Goal: Task Accomplishment & Management: Manage account settings

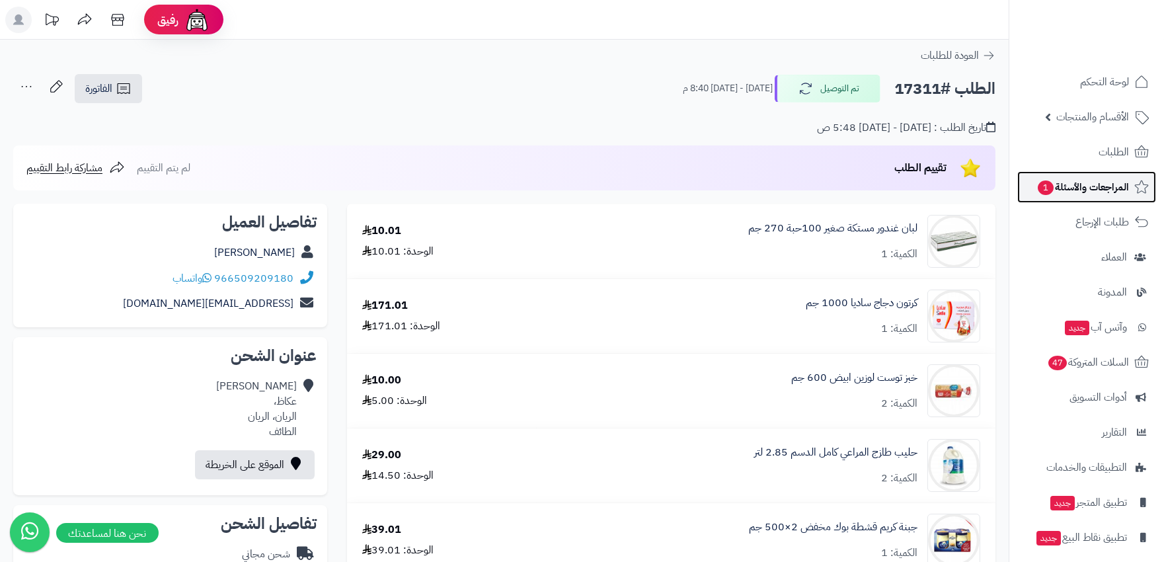
click at [1046, 199] on link "المراجعات والأسئلة 1" at bounding box center [1086, 187] width 139 height 32
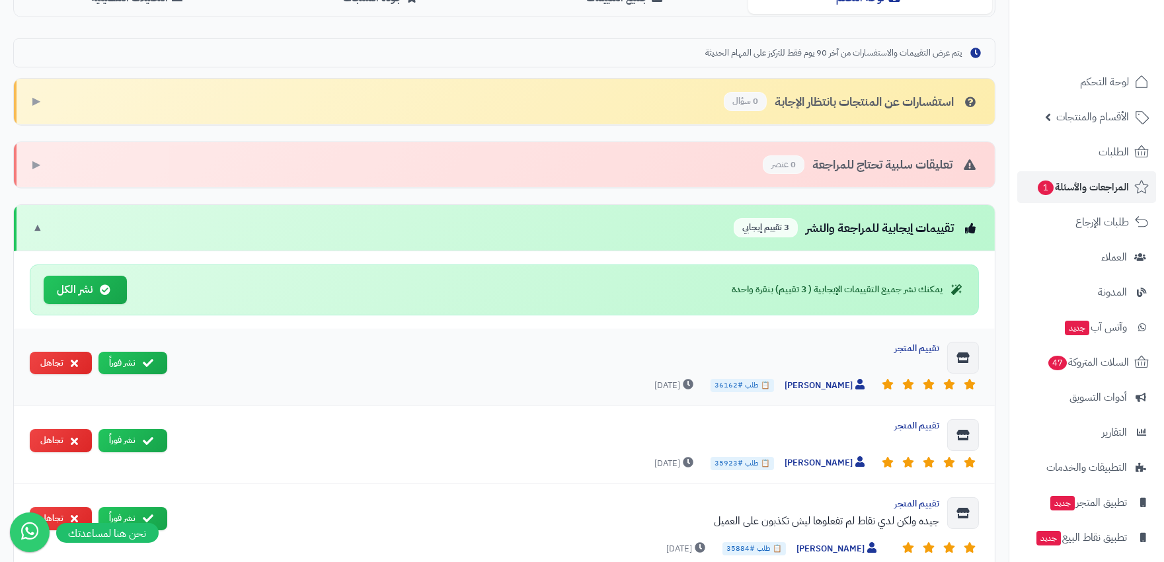
scroll to position [147, 0]
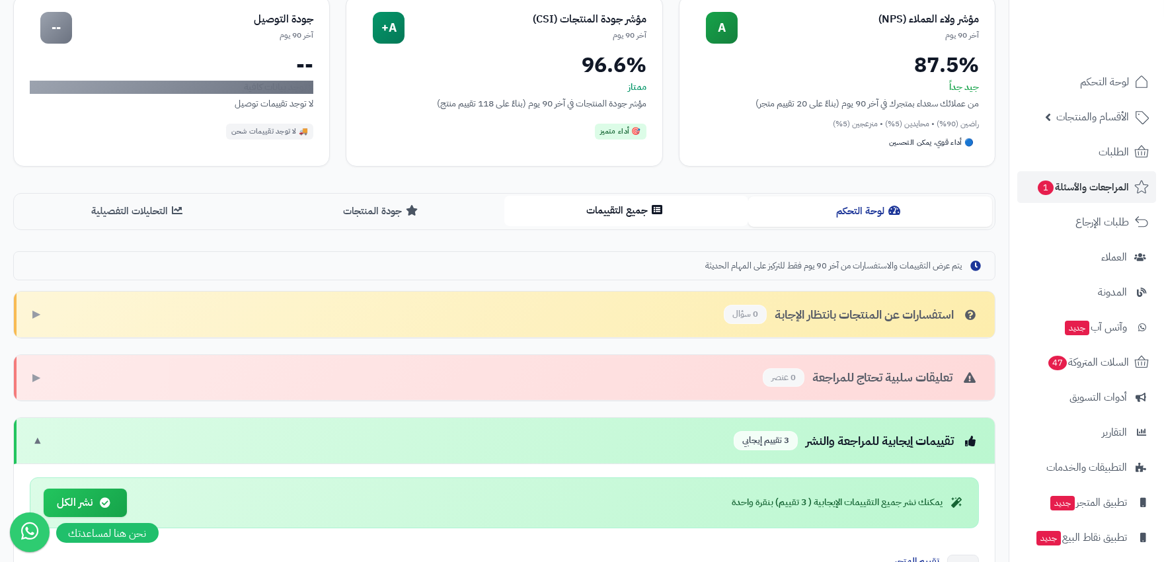
click at [630, 214] on button "جميع التقييمات" at bounding box center [626, 211] width 244 height 30
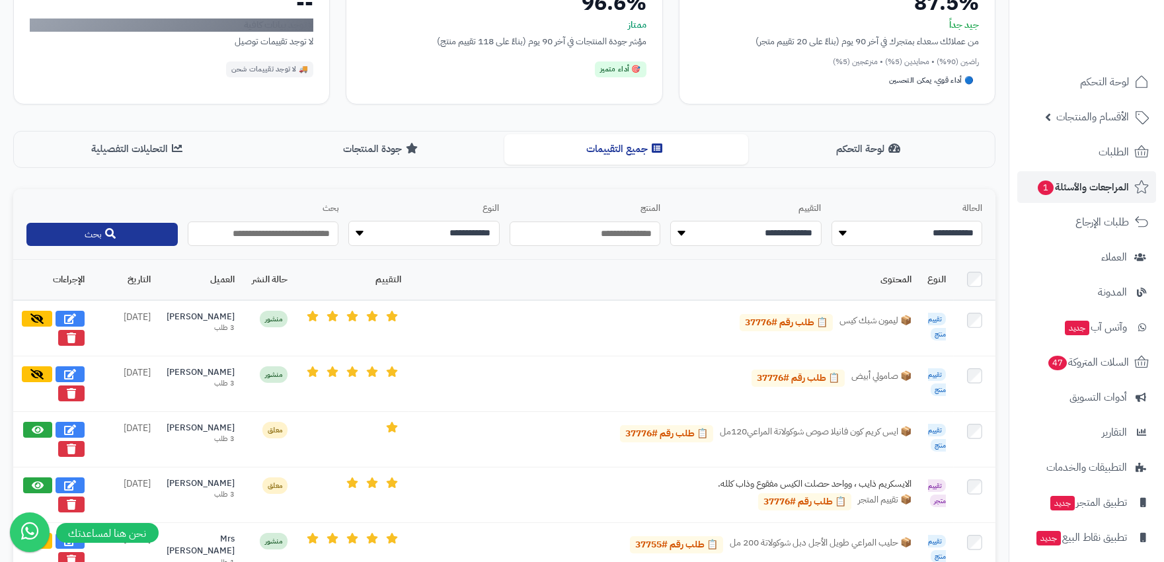
scroll to position [0, 0]
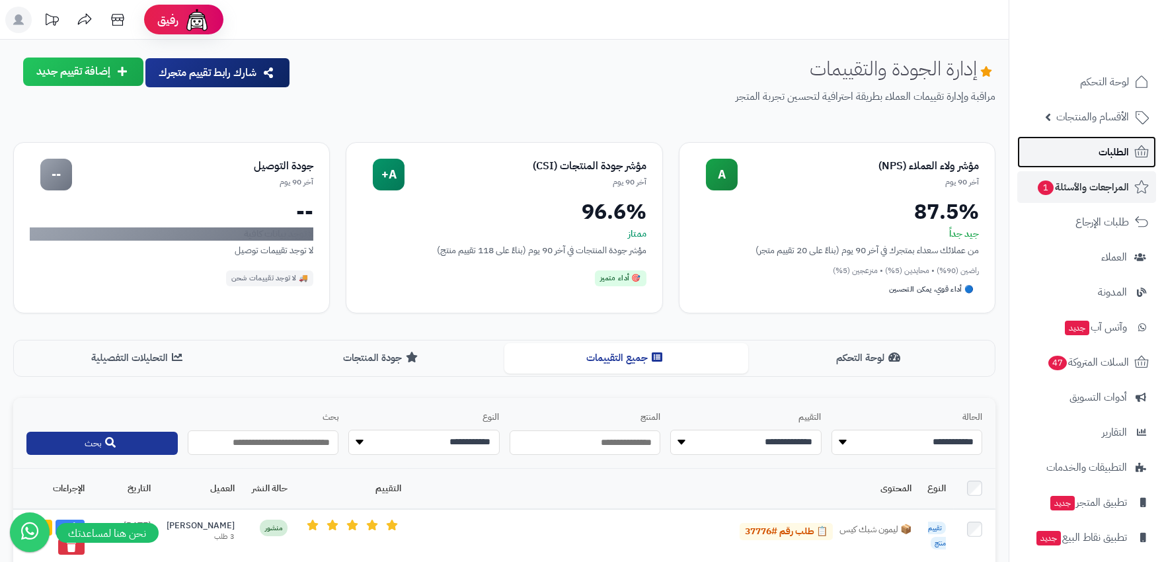
click at [1101, 143] on span "الطلبات" at bounding box center [1114, 152] width 30 height 19
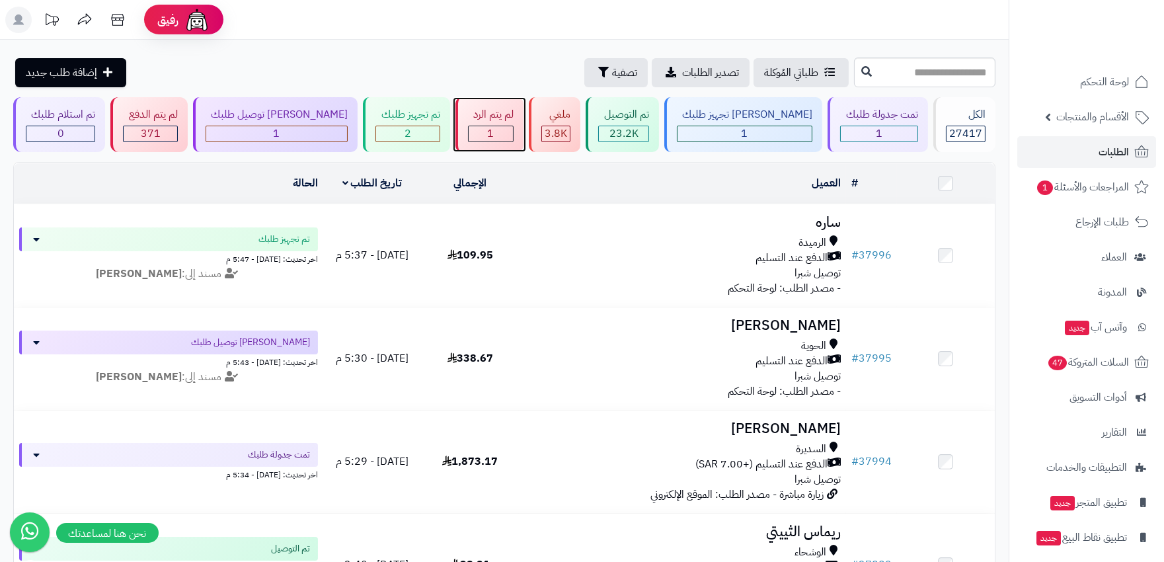
click at [469, 130] on div "1" at bounding box center [491, 133] width 44 height 15
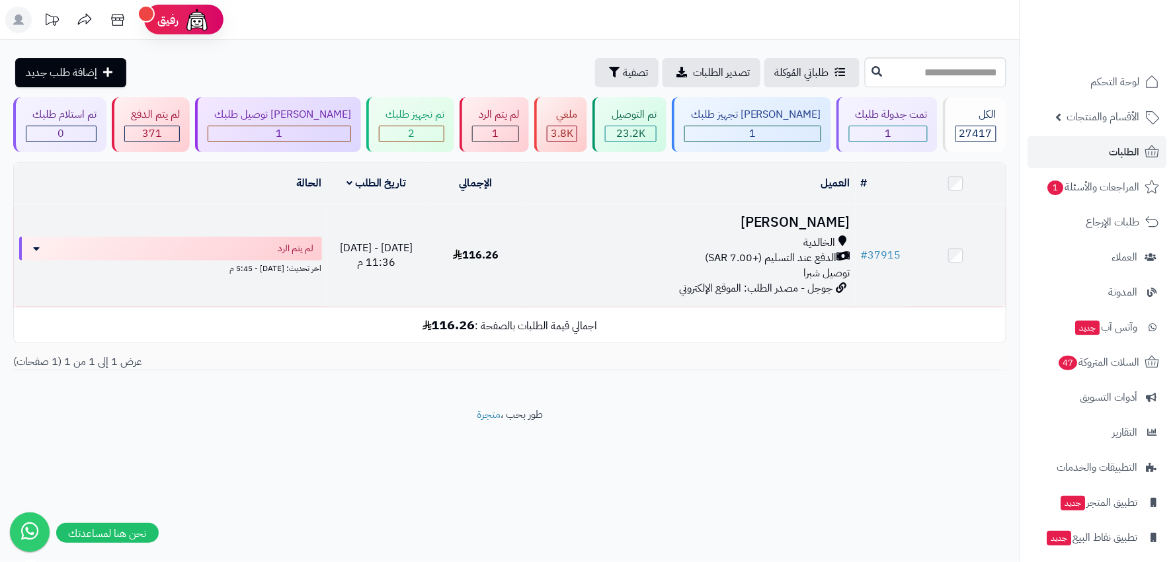
click at [562, 241] on div "الخالدية" at bounding box center [691, 242] width 320 height 15
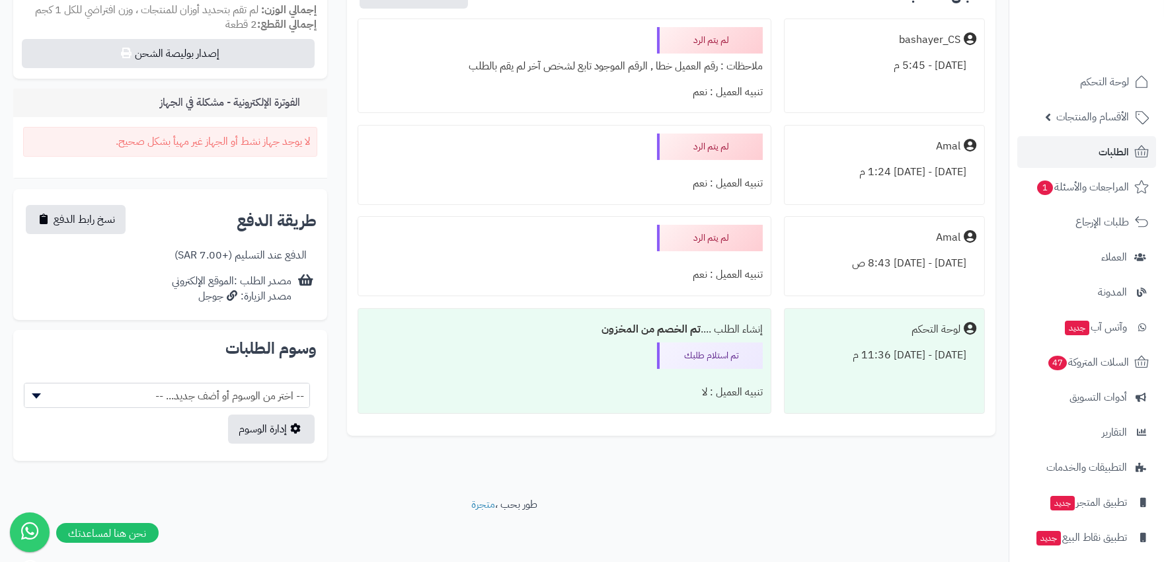
scroll to position [407, 0]
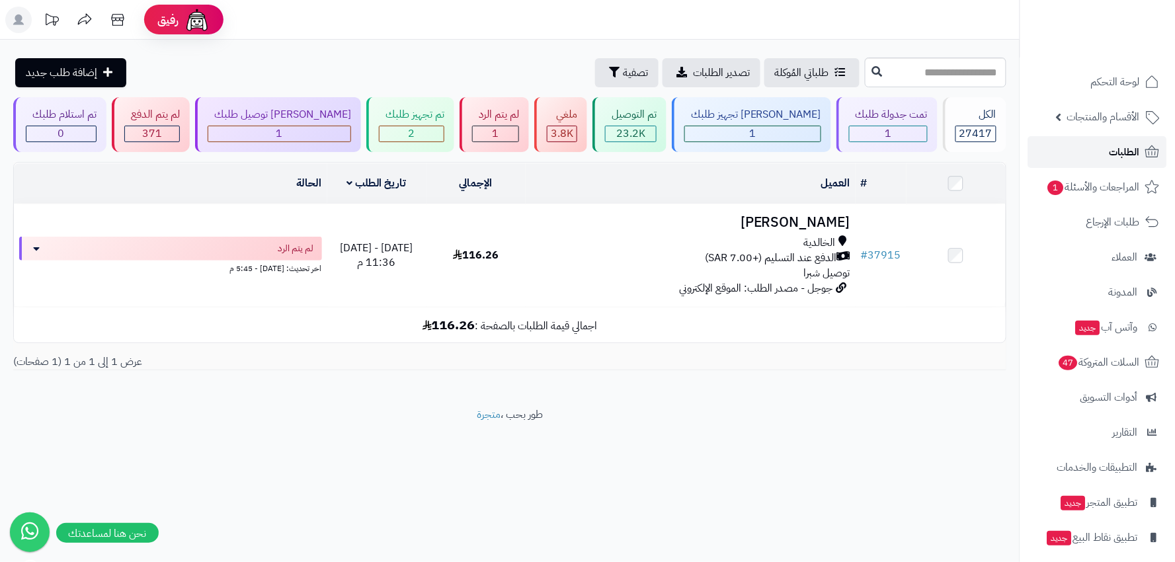
click at [1135, 156] on span "الطلبات" at bounding box center [1124, 152] width 30 height 19
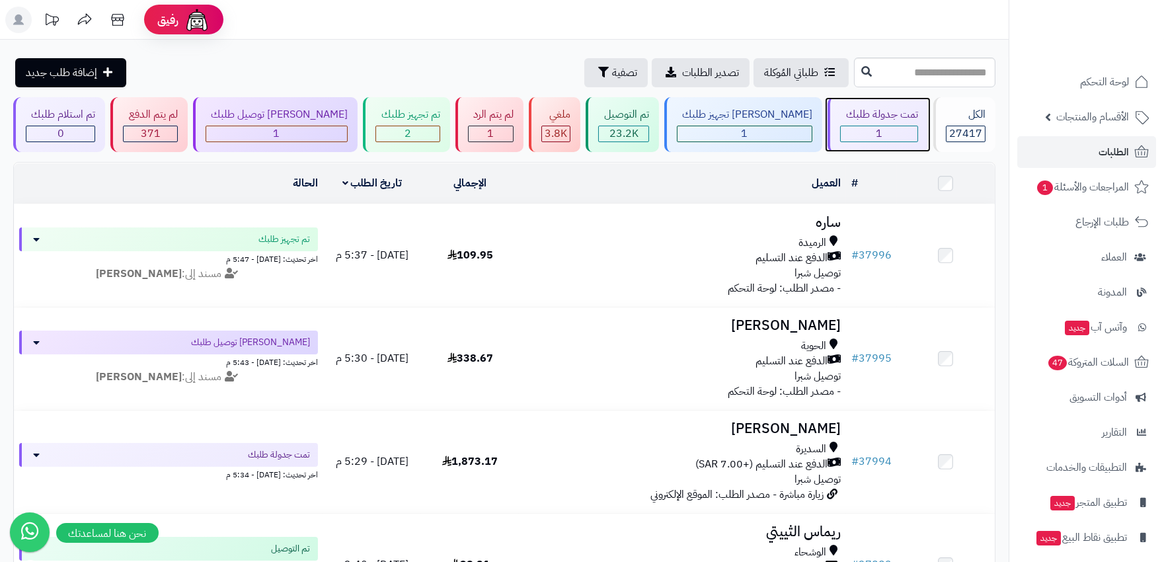
click at [841, 131] on div "1" at bounding box center [879, 133] width 76 height 15
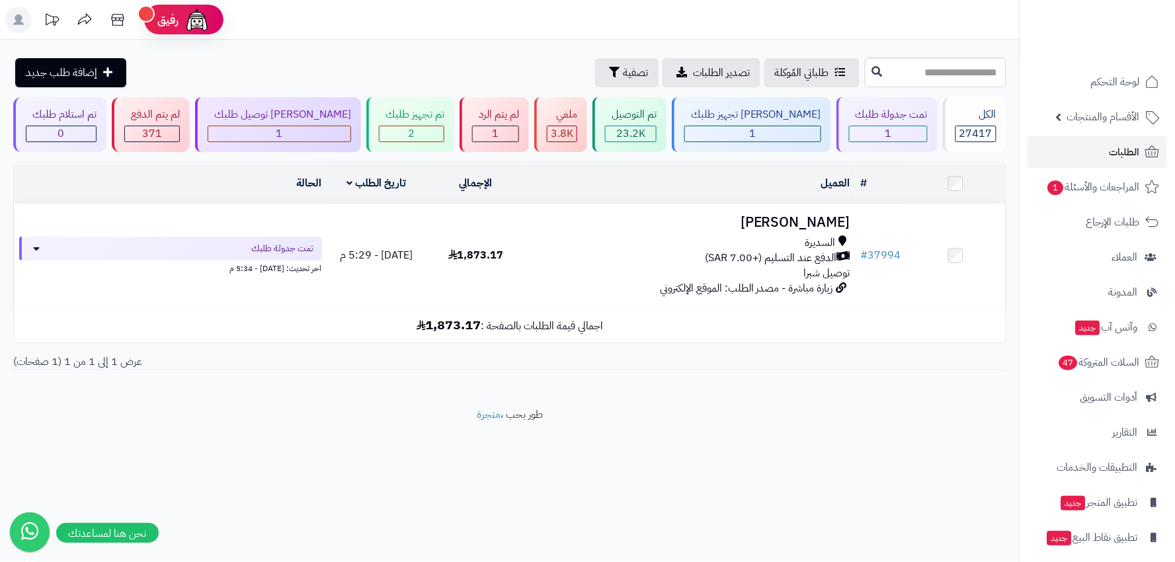
click at [18, 18] on icon at bounding box center [18, 20] width 11 height 11
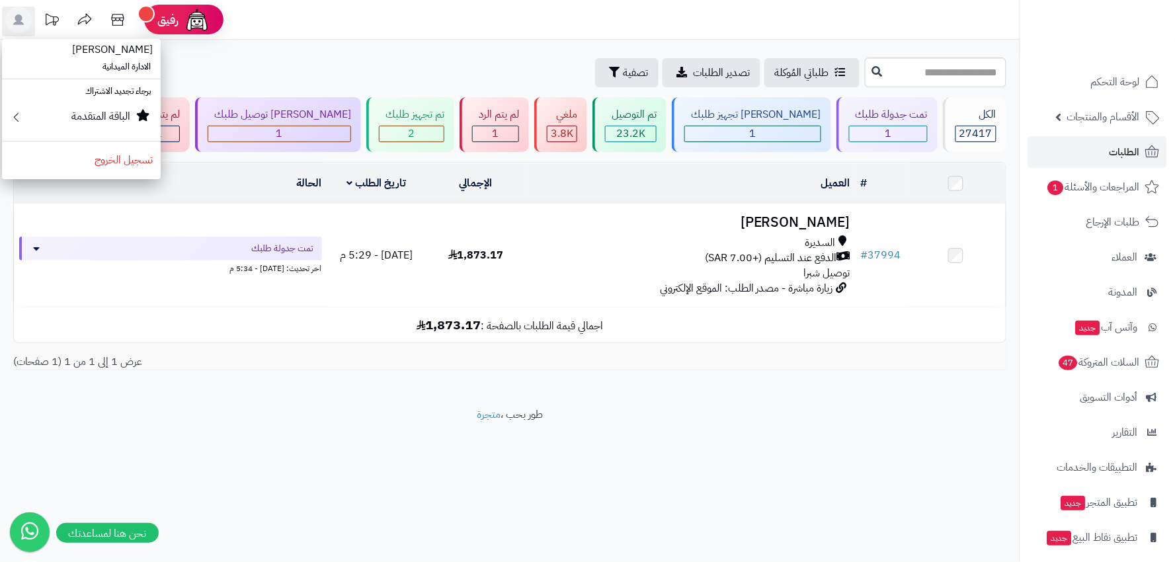
click at [598, 30] on header "رفيق ! الطلبات معالجة مكتمل إرجاع المنتجات العملاء المتواجدون الان 28163 عملاء …" at bounding box center [587, 20] width 1175 height 40
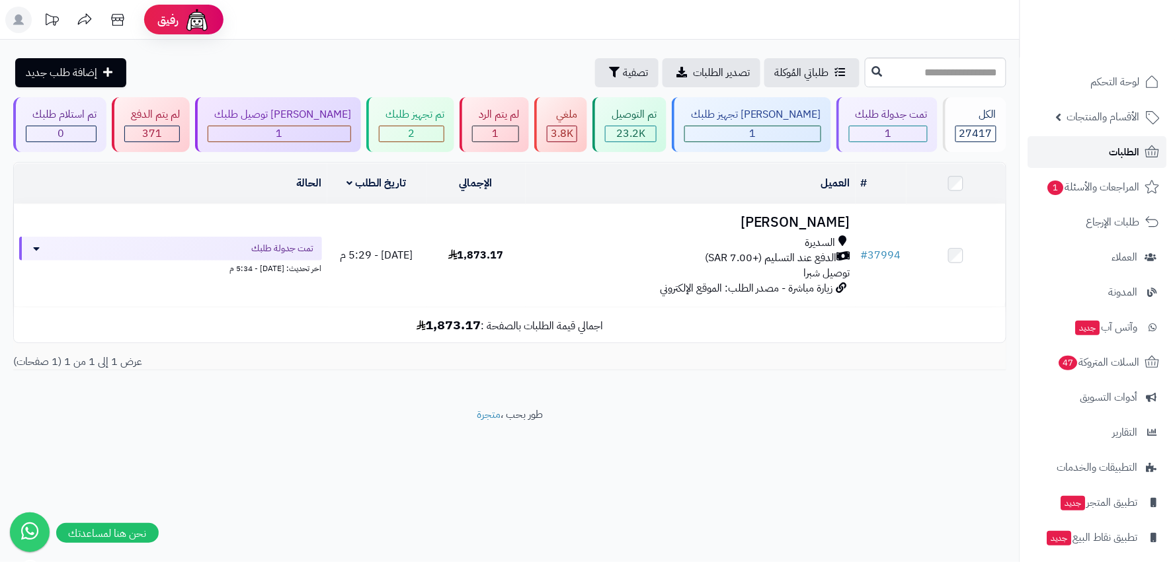
click at [1132, 143] on span "الطلبات" at bounding box center [1124, 152] width 30 height 19
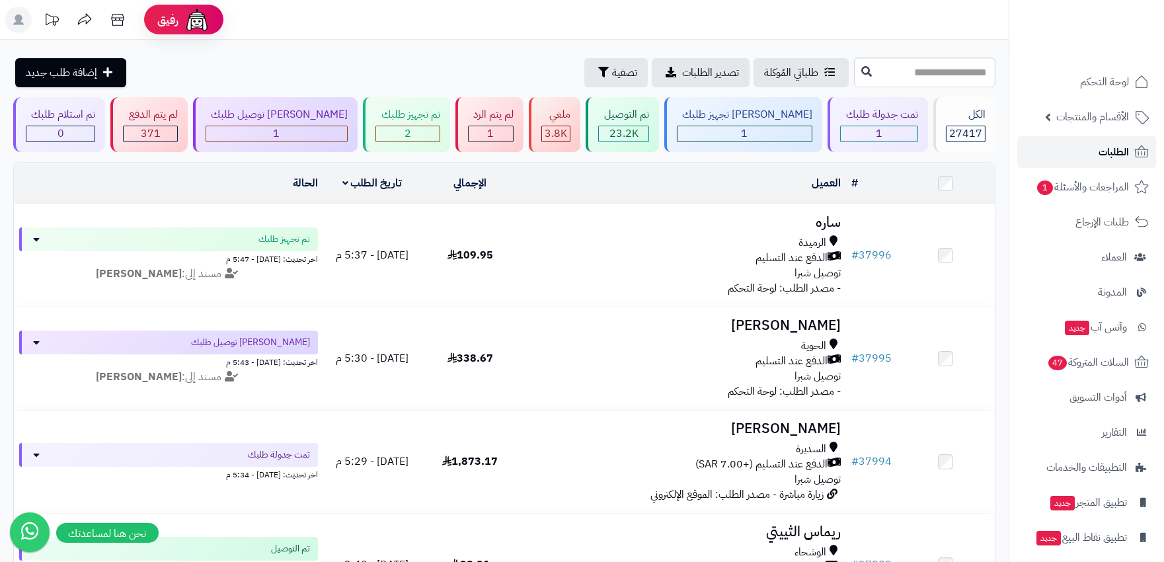
click at [1114, 154] on span "الطلبات" at bounding box center [1114, 152] width 30 height 19
click at [501, 129] on div "1" at bounding box center [491, 133] width 44 height 15
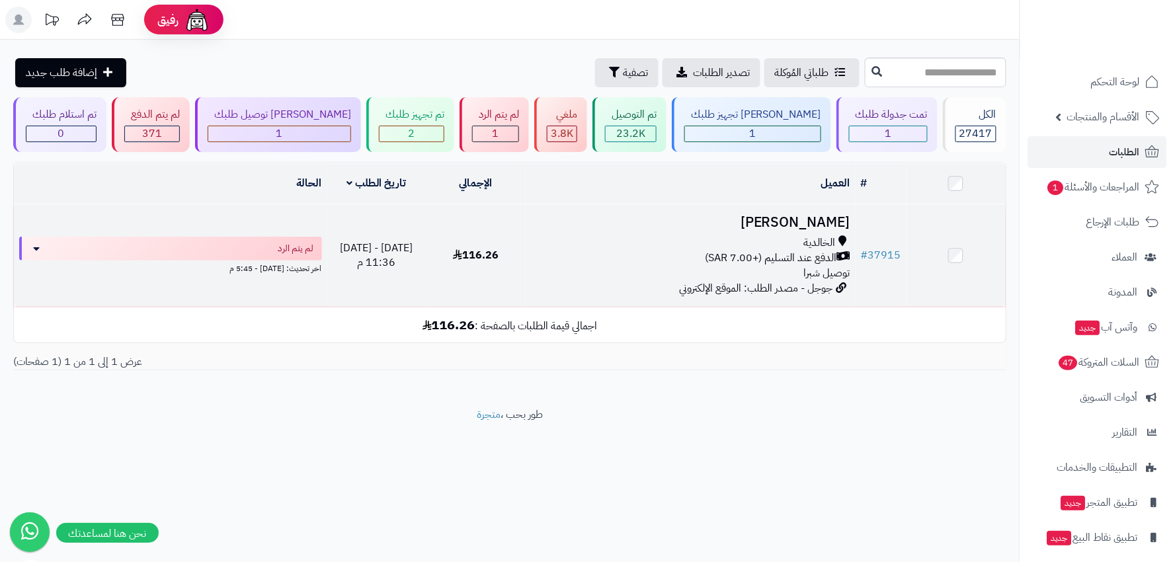
click at [596, 256] on div "الدفع عند التسليم (+7.00 SAR)" at bounding box center [691, 258] width 320 height 15
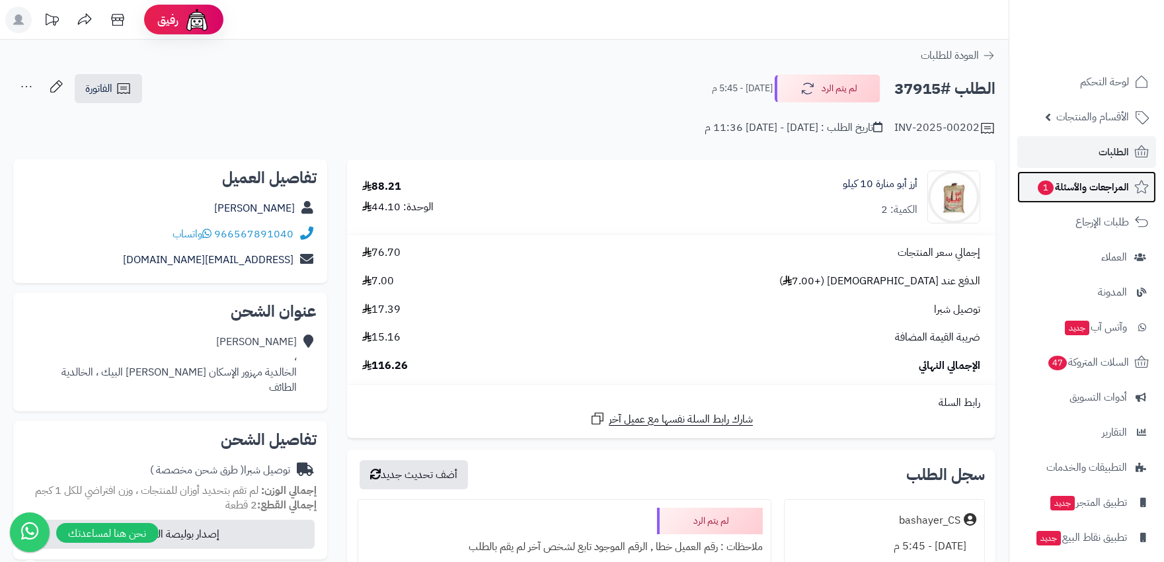
click at [1069, 185] on span "المراجعات والأسئلة 1" at bounding box center [1082, 187] width 93 height 19
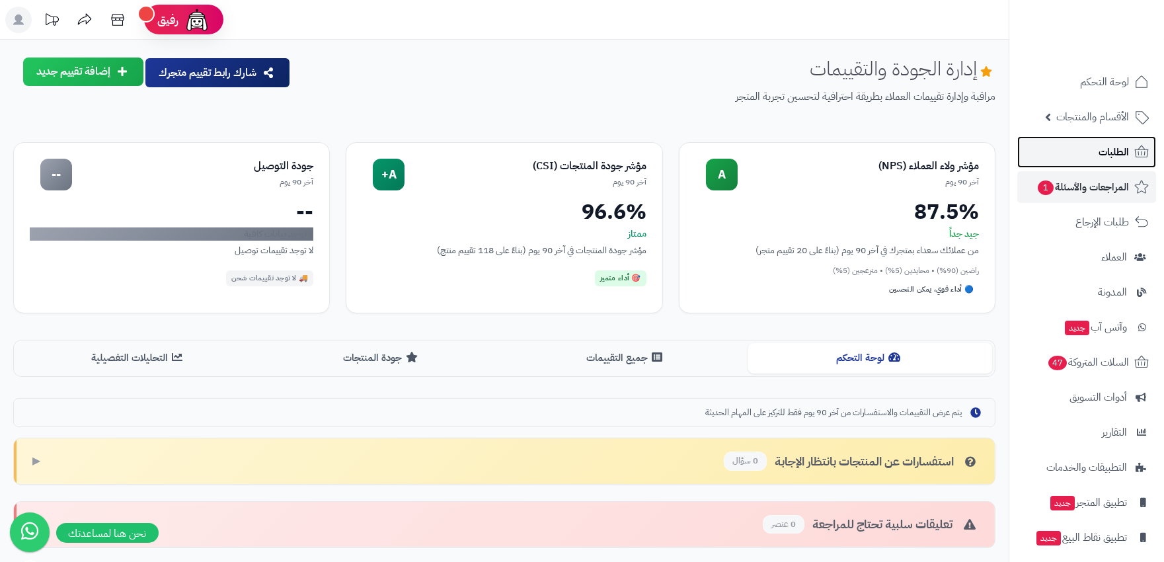
click at [1099, 140] on link "الطلبات" at bounding box center [1086, 152] width 139 height 32
